Goal: Use online tool/utility: Utilize a website feature to perform a specific function

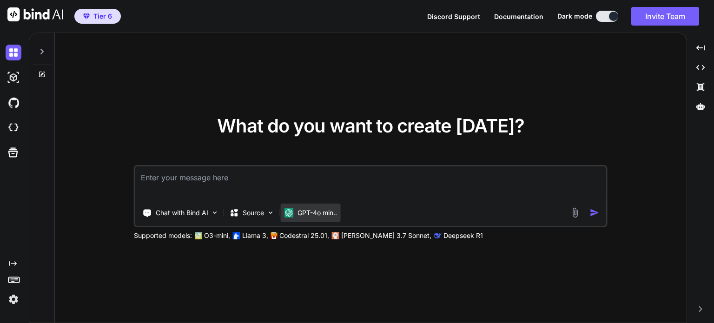
click at [333, 212] on p "GPT-4o min.." at bounding box center [318, 212] width 40 height 9
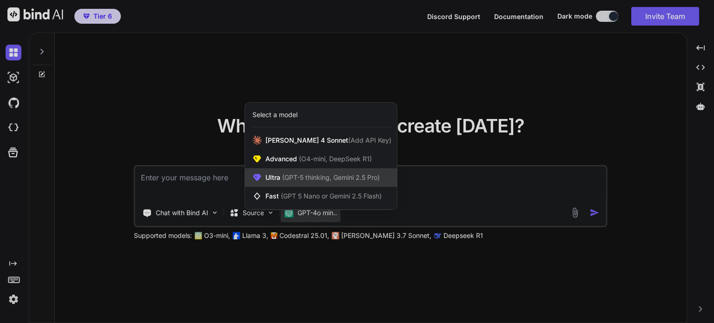
click at [328, 178] on span "(GPT-5 thinking, Gemini 2.5 Pro)" at bounding box center [330, 177] width 100 height 8
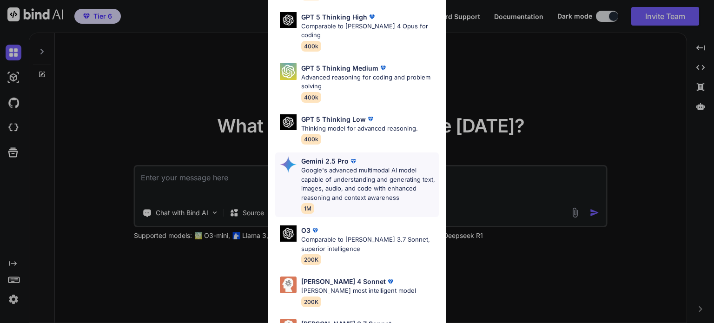
scroll to position [102, 0]
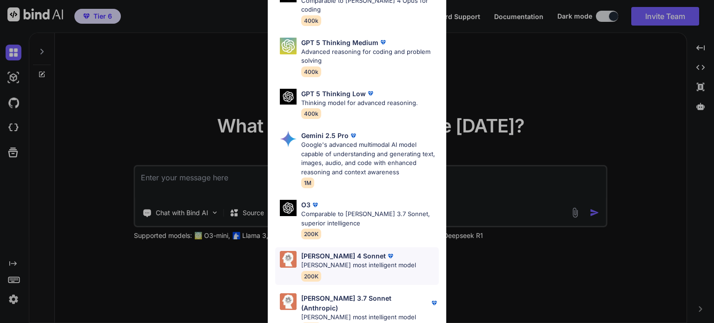
click at [344, 261] on p "[PERSON_NAME] most intelligent model" at bounding box center [358, 265] width 115 height 9
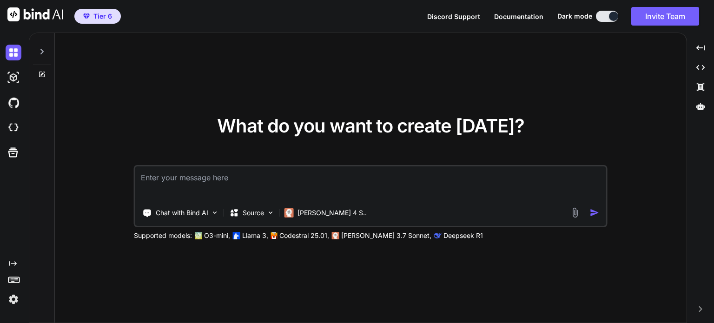
click at [434, 258] on div "What do you want to create [DATE]? Chat with Bind AI Source [PERSON_NAME] 4 S..…" at bounding box center [371, 178] width 632 height 291
click at [264, 210] on p "Source" at bounding box center [253, 212] width 21 height 9
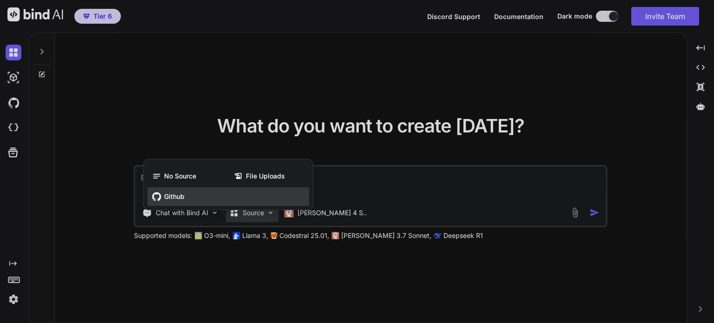
click at [174, 197] on span "Github" at bounding box center [174, 196] width 20 height 9
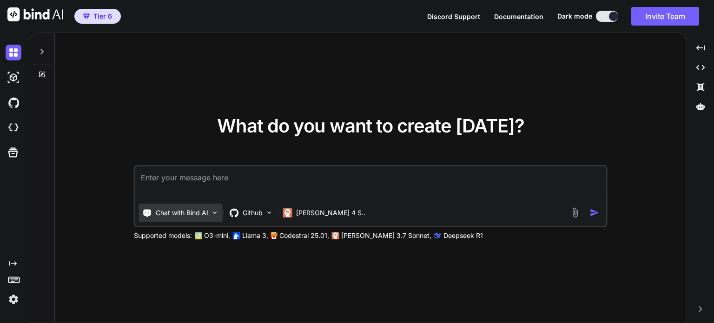
click at [186, 217] on p "Chat with Bind AI" at bounding box center [182, 212] width 53 height 9
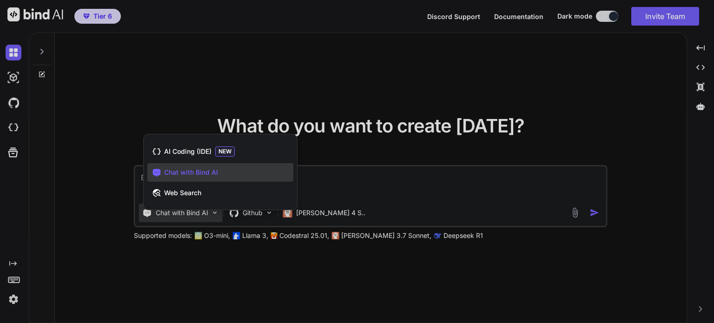
click at [222, 260] on div at bounding box center [357, 161] width 714 height 323
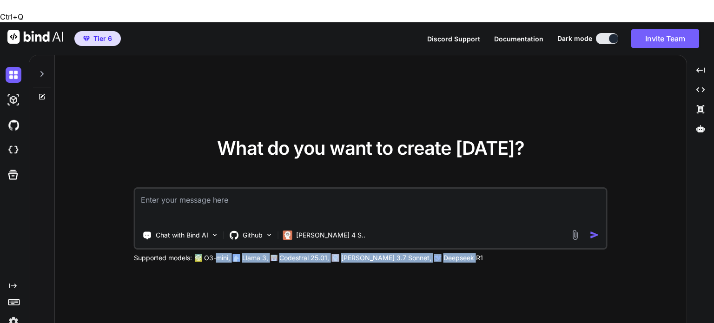
drag, startPoint x: 446, startPoint y: 232, endPoint x: 153, endPoint y: 238, distance: 293.1
click at [207, 253] on div "Supported models: O3-mini, Llama 3, Codestral 25.01, Claude 3.7 Sonnet, Deepsee…" at bounding box center [366, 257] width 465 height 9
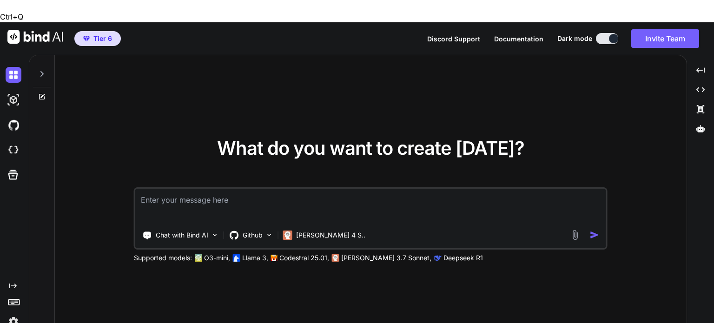
click at [149, 253] on p "Supported models:" at bounding box center [163, 257] width 58 height 9
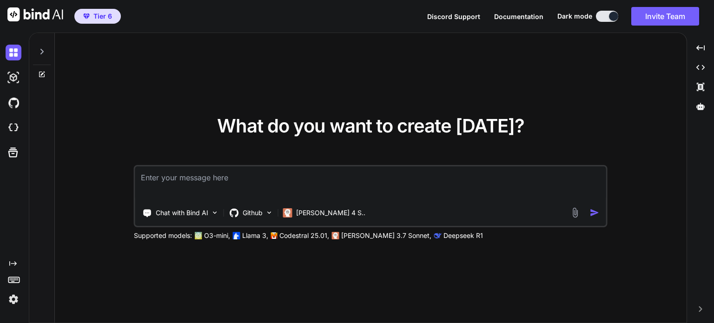
click at [40, 73] on icon at bounding box center [41, 74] width 7 height 7
click at [40, 74] on icon at bounding box center [41, 74] width 7 height 7
click at [41, 55] on div at bounding box center [42, 49] width 18 height 32
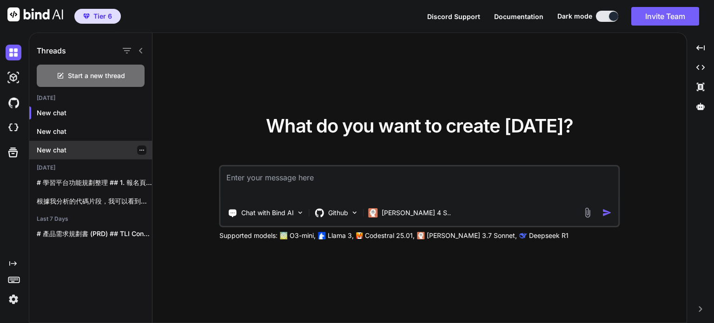
click at [139, 152] on icon "button" at bounding box center [142, 150] width 6 height 6
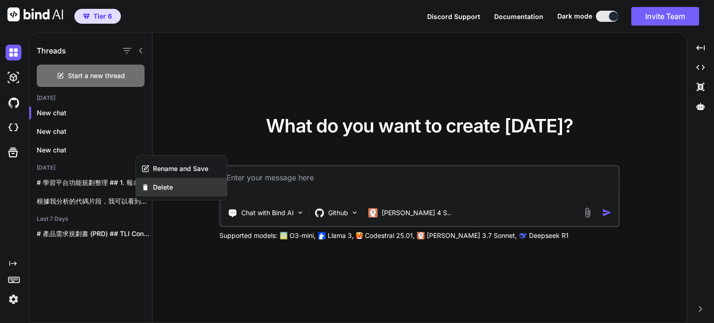
click at [152, 189] on div "Delete" at bounding box center [181, 187] width 91 height 19
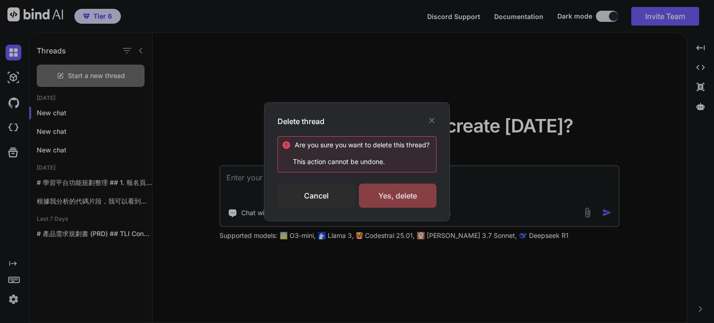
click at [387, 193] on div "Yes, delete" at bounding box center [398, 196] width 78 height 24
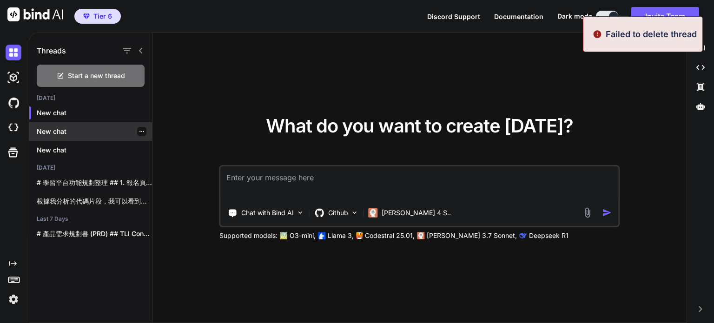
click at [107, 131] on p "New chat" at bounding box center [94, 131] width 115 height 9
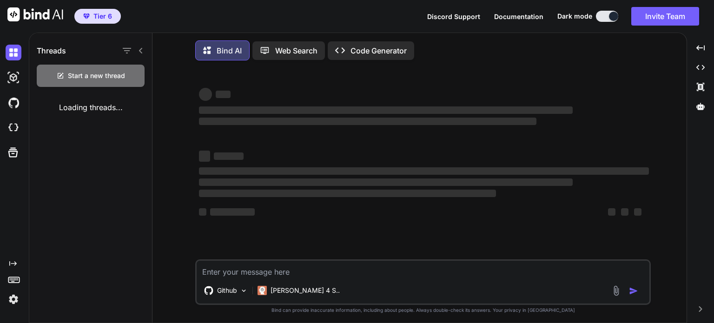
click at [141, 133] on div "Threads Start a new thread Loading threads..." at bounding box center [90, 179] width 123 height 292
click at [11, 52] on img at bounding box center [14, 53] width 16 height 16
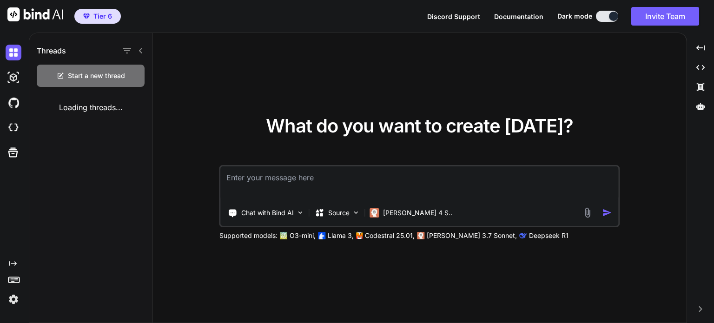
click at [10, 300] on img at bounding box center [14, 300] width 16 height 16
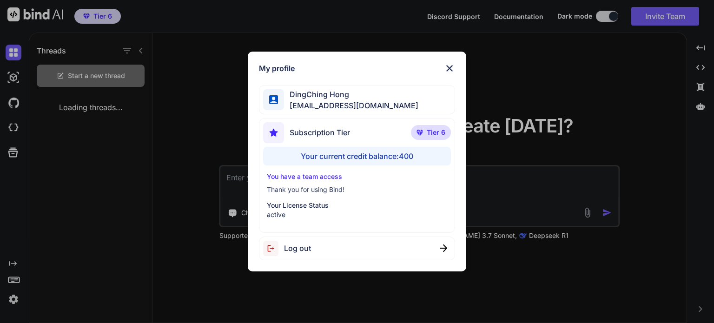
click at [73, 229] on div "My profile DingChing Hong dingching721202@gmail.com Subscription Tier Tier 6 Yo…" at bounding box center [357, 161] width 714 height 323
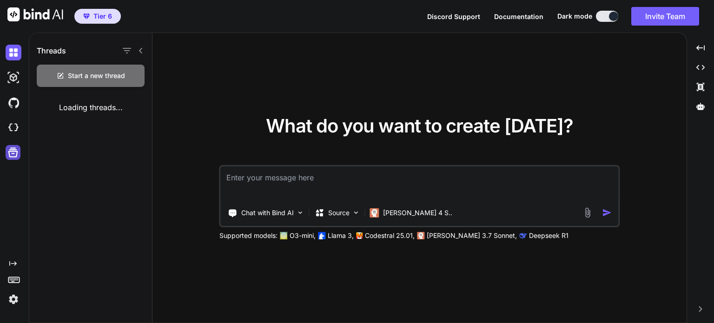
click at [12, 154] on icon at bounding box center [13, 152] width 13 height 13
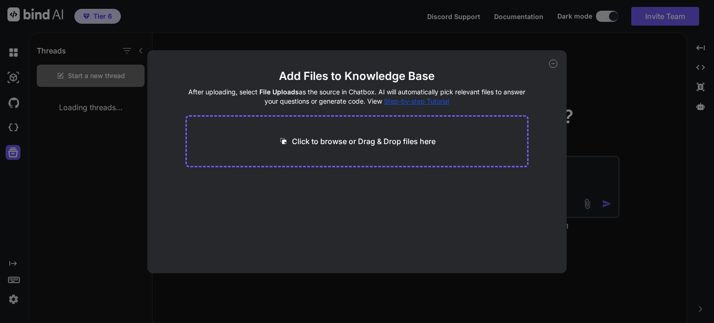
click at [71, 176] on div "Add Files to Knowledge Base After uploading, select File Uploads as the source …" at bounding box center [357, 161] width 714 height 323
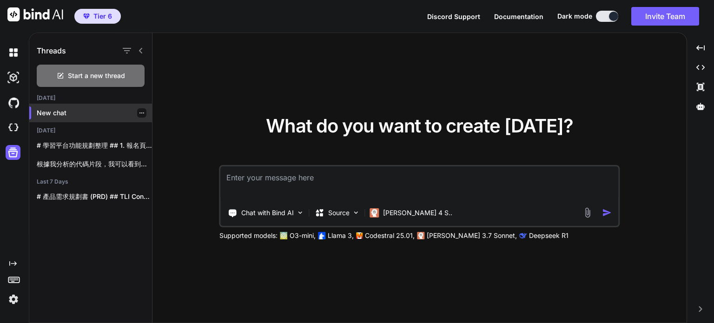
click at [66, 112] on p "New chat" at bounding box center [94, 112] width 115 height 9
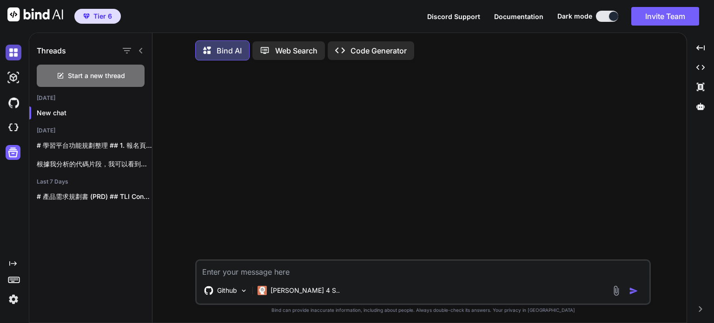
click at [13, 54] on img at bounding box center [14, 53] width 16 height 16
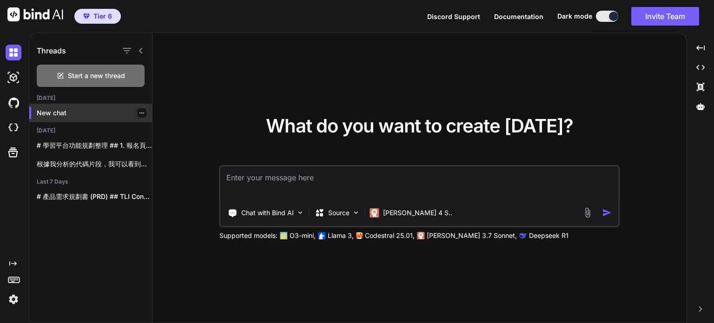
click at [139, 113] on icon "button" at bounding box center [142, 113] width 6 height 6
click at [178, 219] on div "What do you want to create today? Chat with Bind AI Source Claude 4 S.. Support…" at bounding box center [420, 178] width 534 height 291
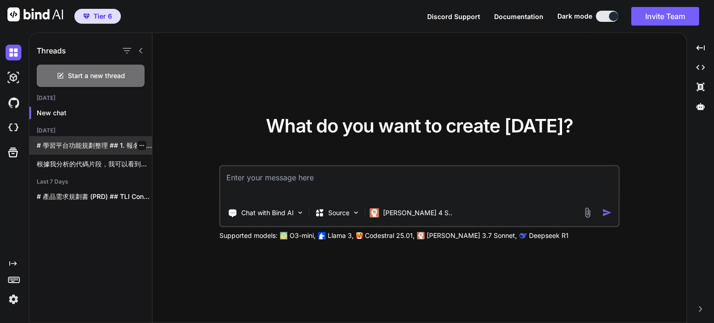
click at [95, 141] on p "# 學習平台功能規劃整理 ## 1. 報名頁面元素 ### 頁面必要組成元素..." at bounding box center [94, 145] width 115 height 9
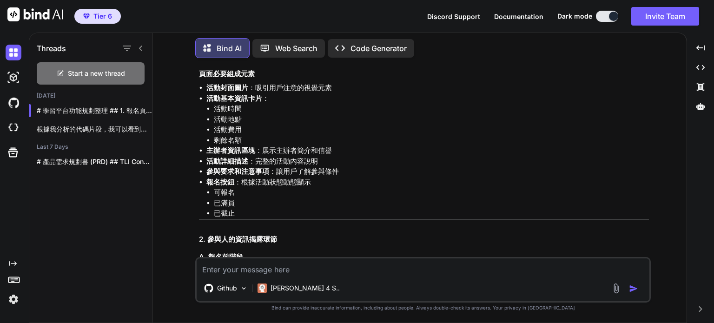
scroll to position [2029, 0]
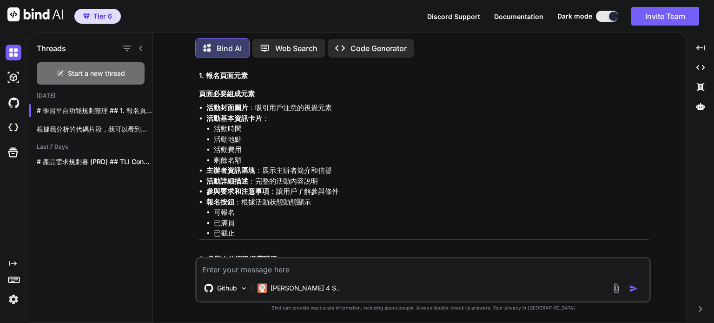
click at [91, 20] on span "Tier 6" at bounding box center [98, 16] width 36 height 9
click at [12, 157] on icon at bounding box center [13, 153] width 10 height 10
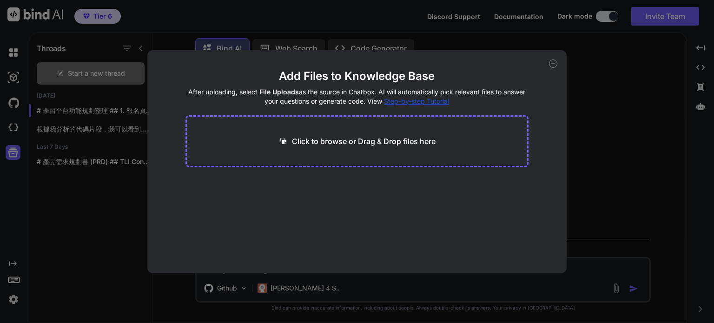
click at [55, 193] on div "Add Files to Knowledge Base After uploading, select File Uploads as the source …" at bounding box center [357, 161] width 714 height 323
type textarea "x"
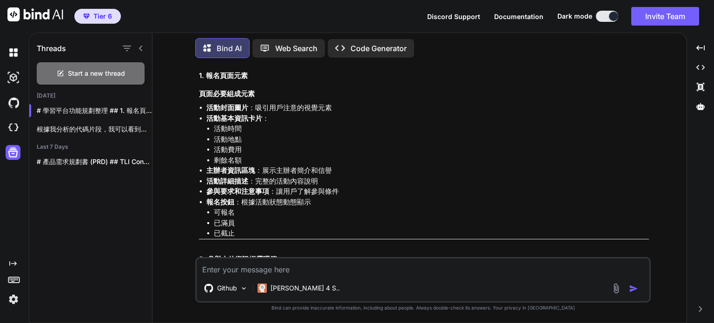
click at [11, 295] on img at bounding box center [14, 300] width 16 height 16
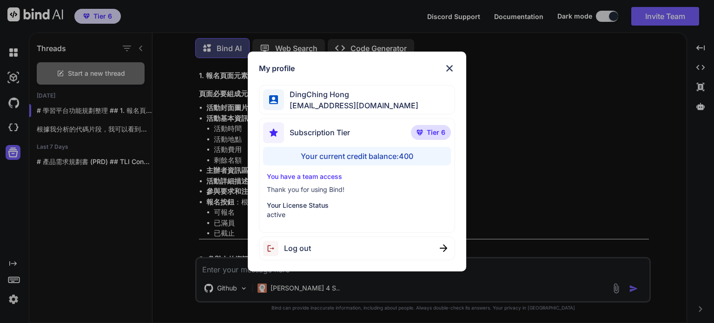
click at [67, 256] on div "My profile DingChing Hong dingching721202@gmail.com Subscription Tier Tier 6 Yo…" at bounding box center [357, 161] width 714 height 323
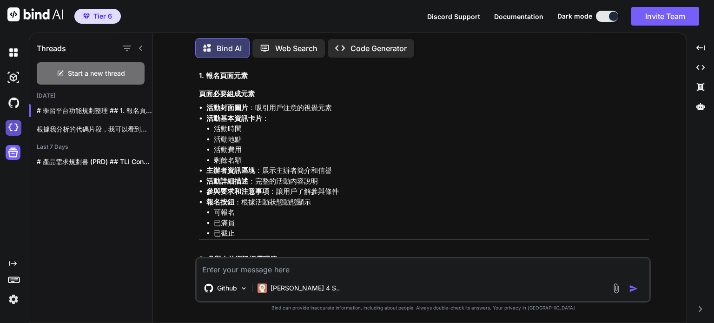
click at [9, 129] on img at bounding box center [14, 128] width 16 height 16
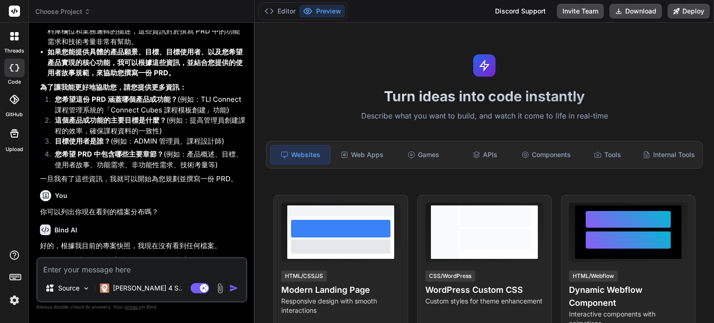
scroll to position [1001, 0]
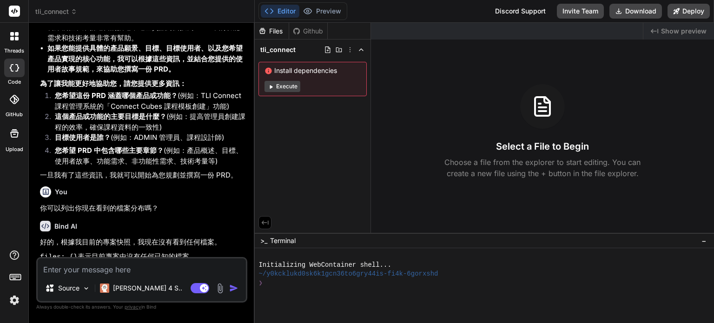
click at [294, 181] on div "Files Github tli_connect Install dependencies Execute" at bounding box center [313, 128] width 116 height 210
click at [313, 36] on div "Files Github" at bounding box center [291, 31] width 73 height 17
click at [313, 30] on div "Github" at bounding box center [308, 31] width 38 height 9
click at [78, 290] on p "Source" at bounding box center [68, 288] width 21 height 9
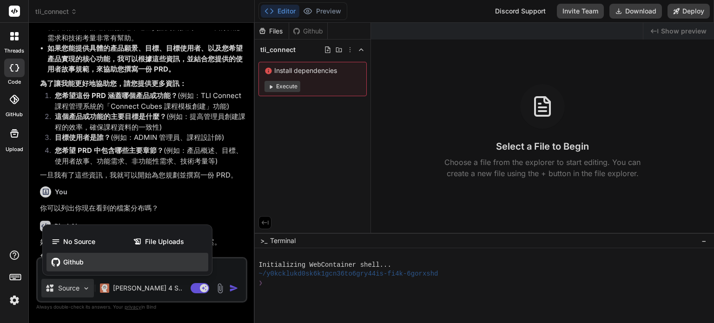
click at [75, 270] on div "Github" at bounding box center [128, 262] width 162 height 19
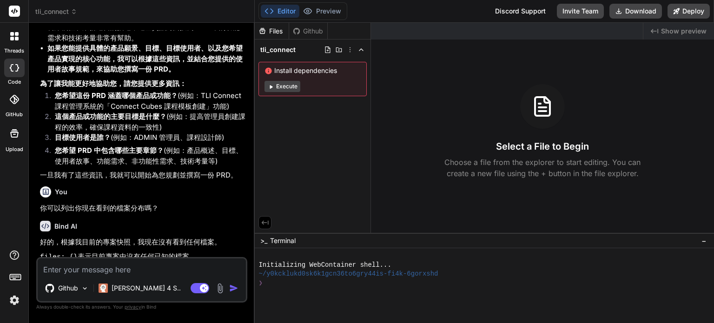
click at [318, 31] on div "Github" at bounding box center [308, 31] width 38 height 9
click at [271, 29] on div "Files" at bounding box center [272, 31] width 34 height 9
click at [59, 291] on p "Github" at bounding box center [68, 288] width 20 height 9
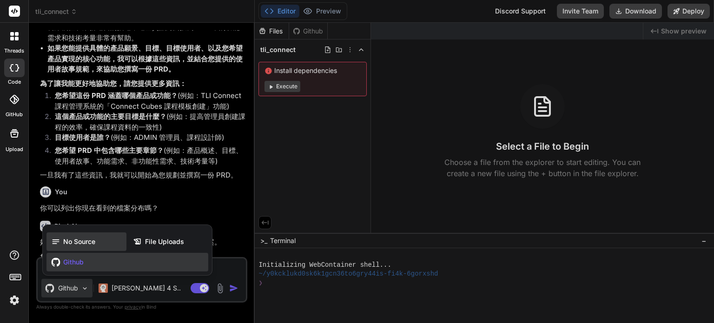
click at [65, 247] on div "No Source" at bounding box center [87, 242] width 80 height 19
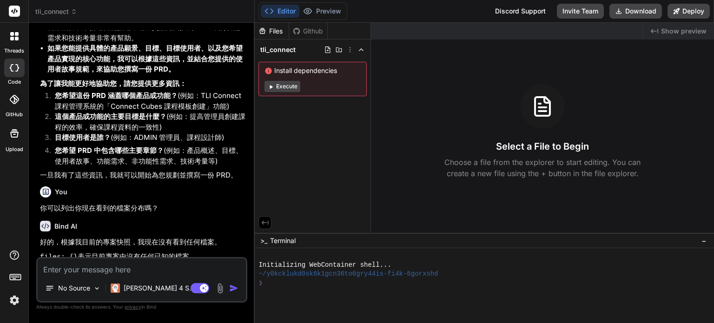
click at [13, 105] on div at bounding box center [14, 99] width 20 height 20
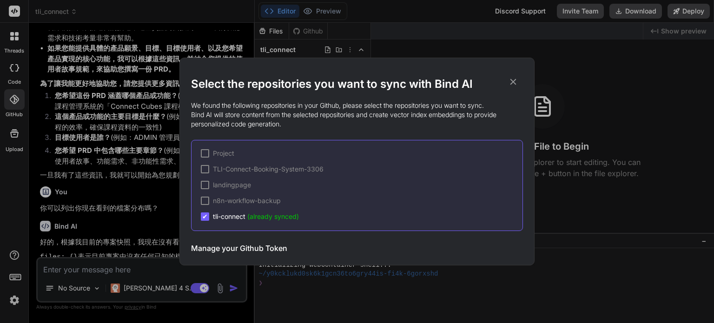
click at [205, 215] on span "✔" at bounding box center [205, 216] width 6 height 9
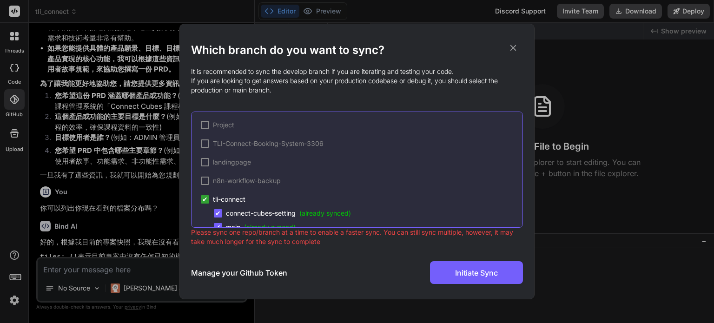
scroll to position [16, 0]
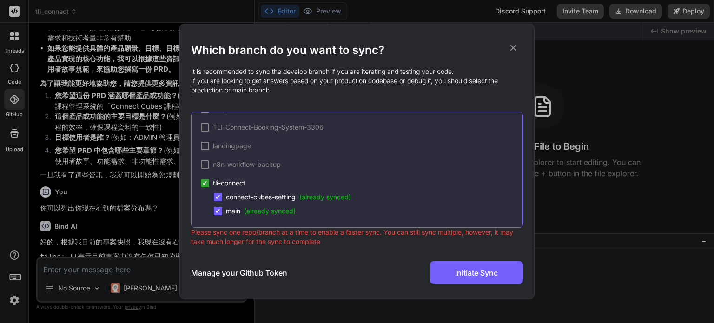
click at [214, 184] on span "tli-connect" at bounding box center [229, 183] width 33 height 9
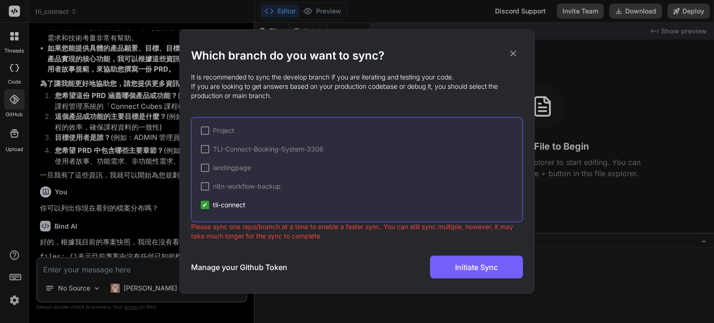
click at [227, 210] on span "tli-connect" at bounding box center [229, 204] width 33 height 9
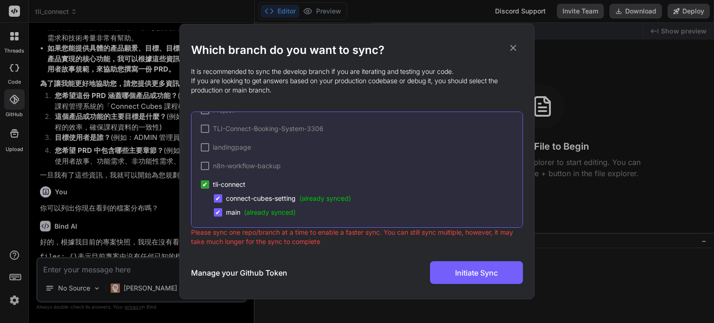
scroll to position [16, 0]
click at [515, 40] on div "Which branch do you want to sync? It is recommended to sync the develop branch …" at bounding box center [357, 161] width 332 height 275
click at [516, 48] on icon at bounding box center [513, 48] width 10 height 10
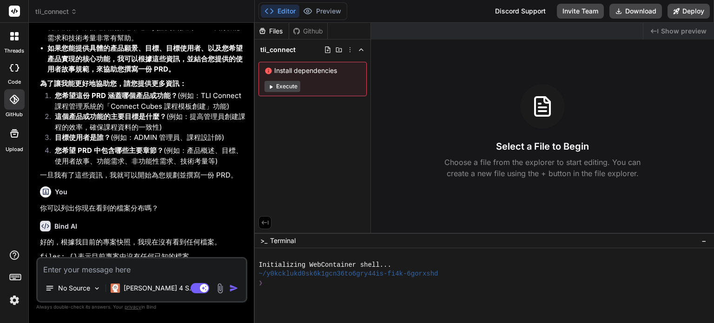
click at [13, 131] on icon at bounding box center [14, 133] width 8 height 8
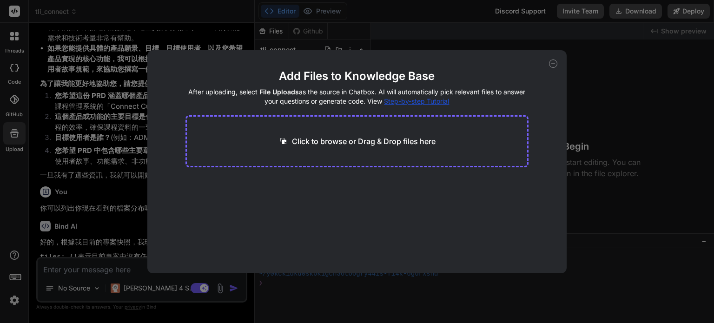
click at [77, 142] on div "Add Files to Knowledge Base After uploading, select File Uploads as the source …" at bounding box center [357, 161] width 714 height 323
type textarea "x"
